Goal: Find specific page/section: Find specific page/section

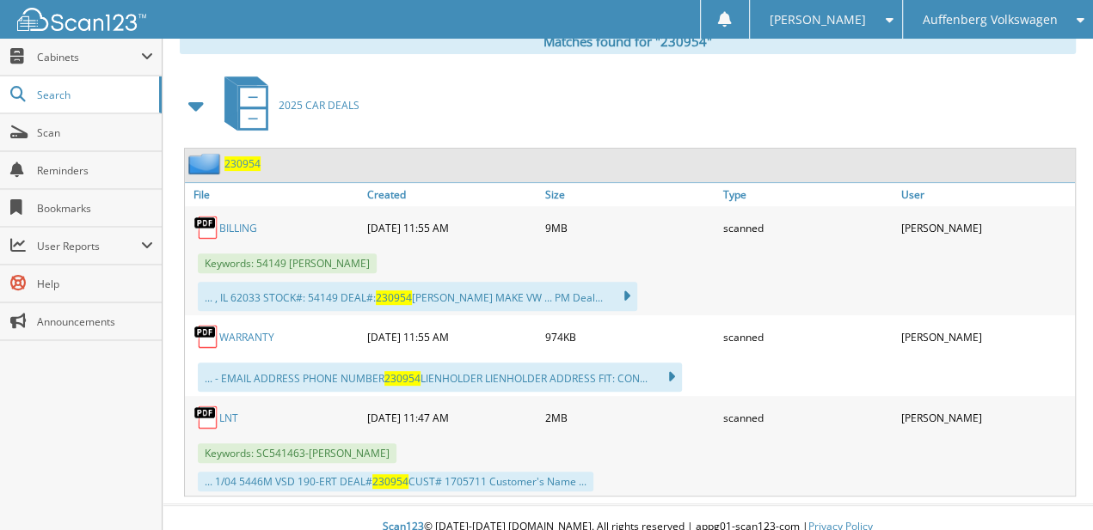
click at [1026, 23] on span "Auffenberg Volkswagen" at bounding box center [989, 20] width 135 height 10
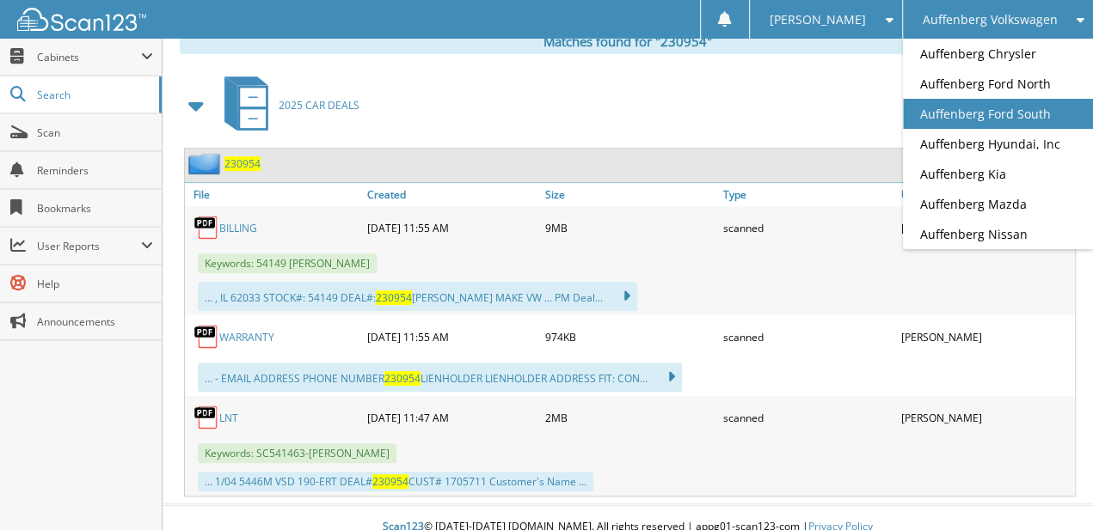
click at [1025, 104] on link "Auffenberg Ford South" at bounding box center [998, 114] width 190 height 30
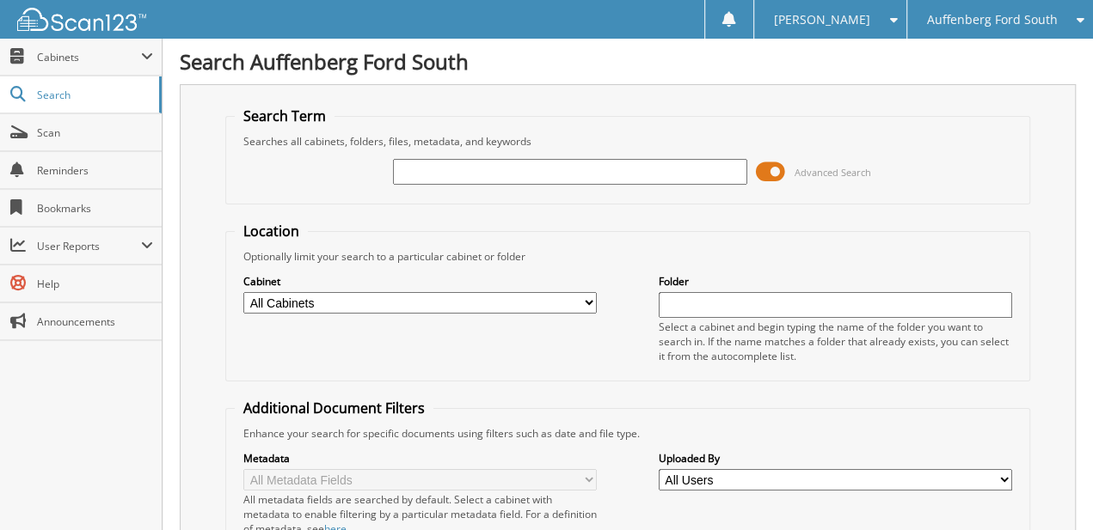
click at [455, 168] on input "text" at bounding box center [569, 172] width 353 height 26
type input "146881"
click at [100, 143] on link "Scan" at bounding box center [81, 132] width 162 height 37
